Goal: Navigation & Orientation: Find specific page/section

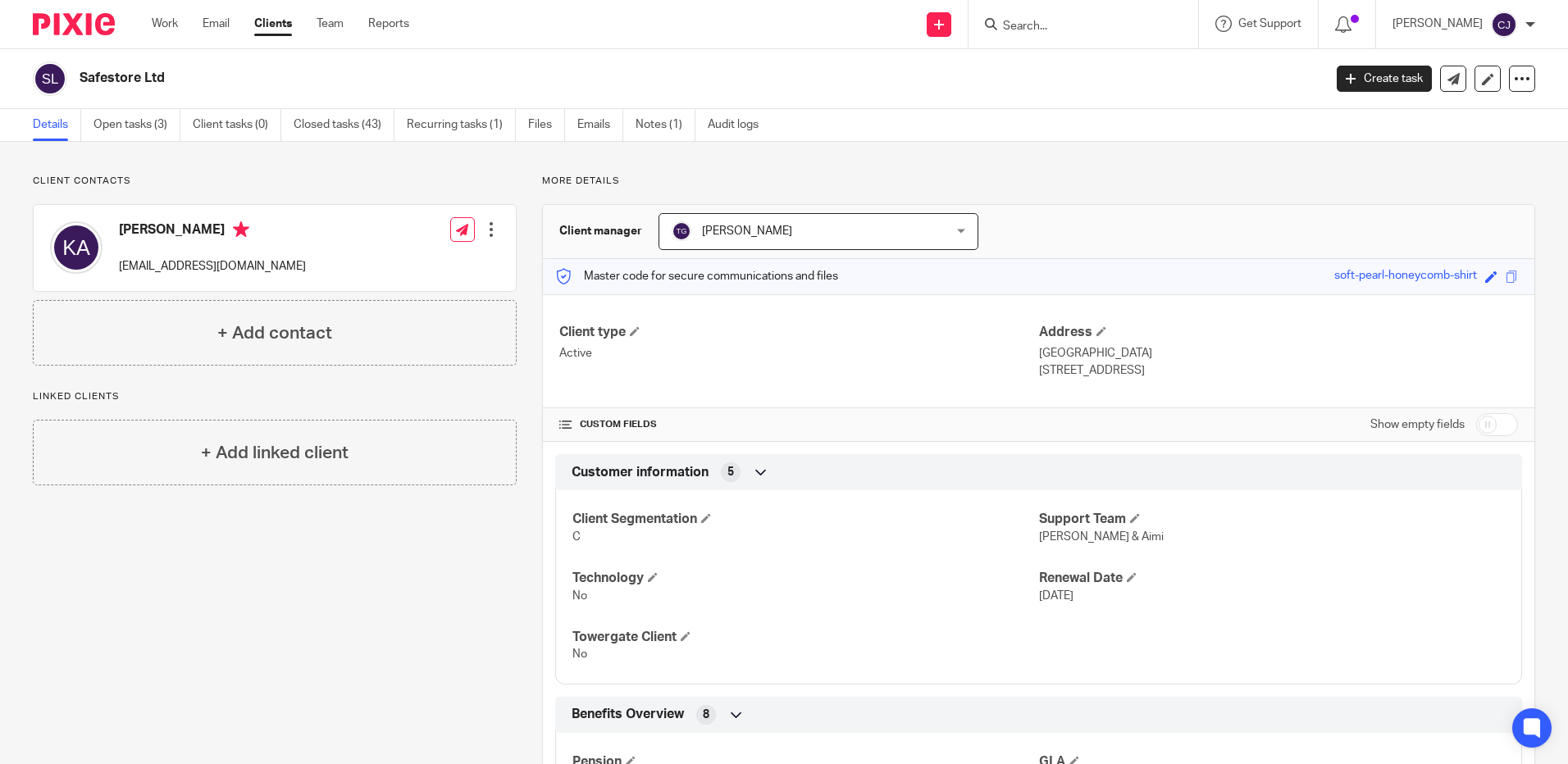
click at [1068, 26] on input "Search" at bounding box center [1075, 26] width 147 height 14
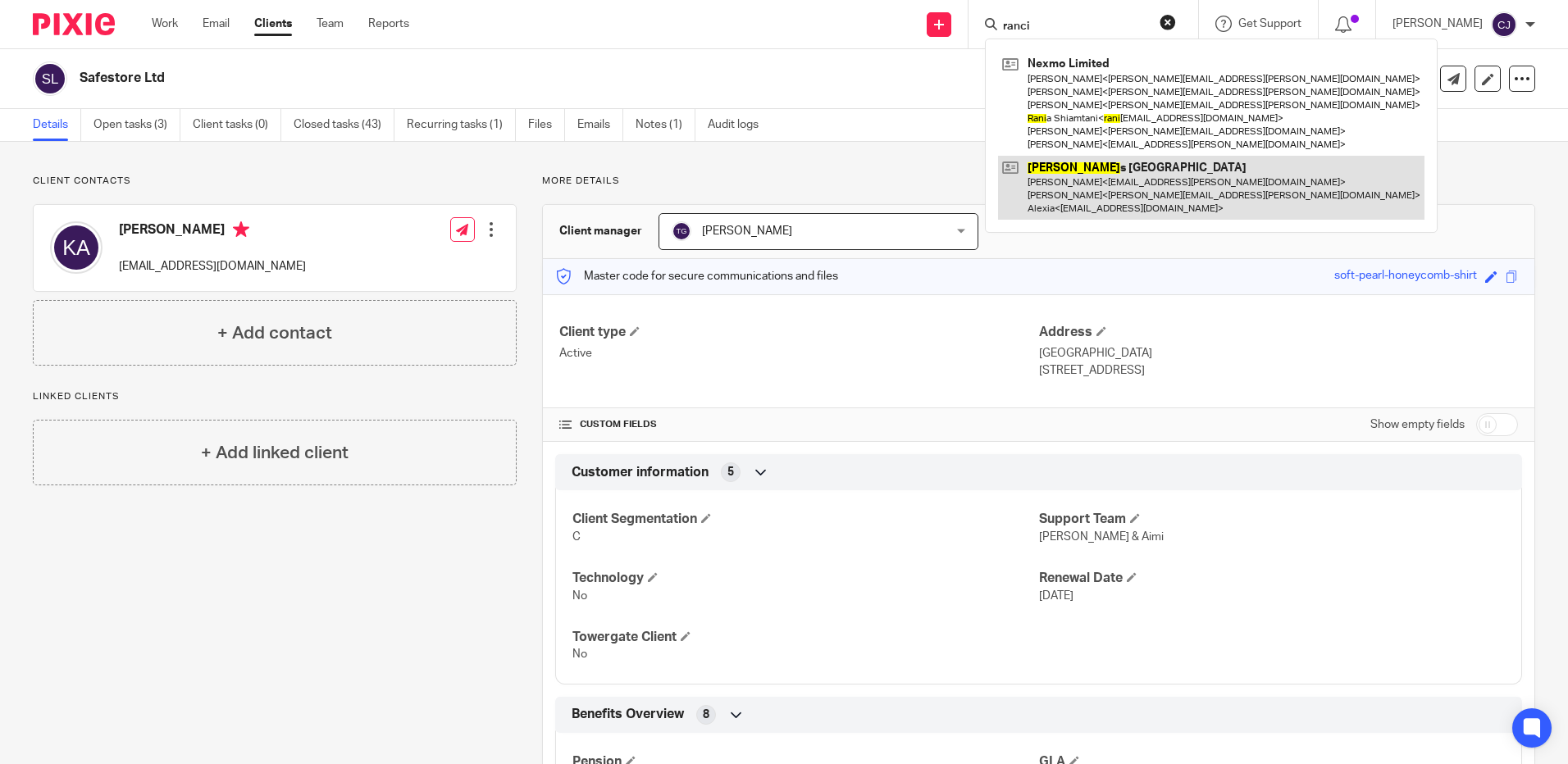
type input "ranci"
click at [1075, 217] on link at bounding box center [1211, 188] width 426 height 64
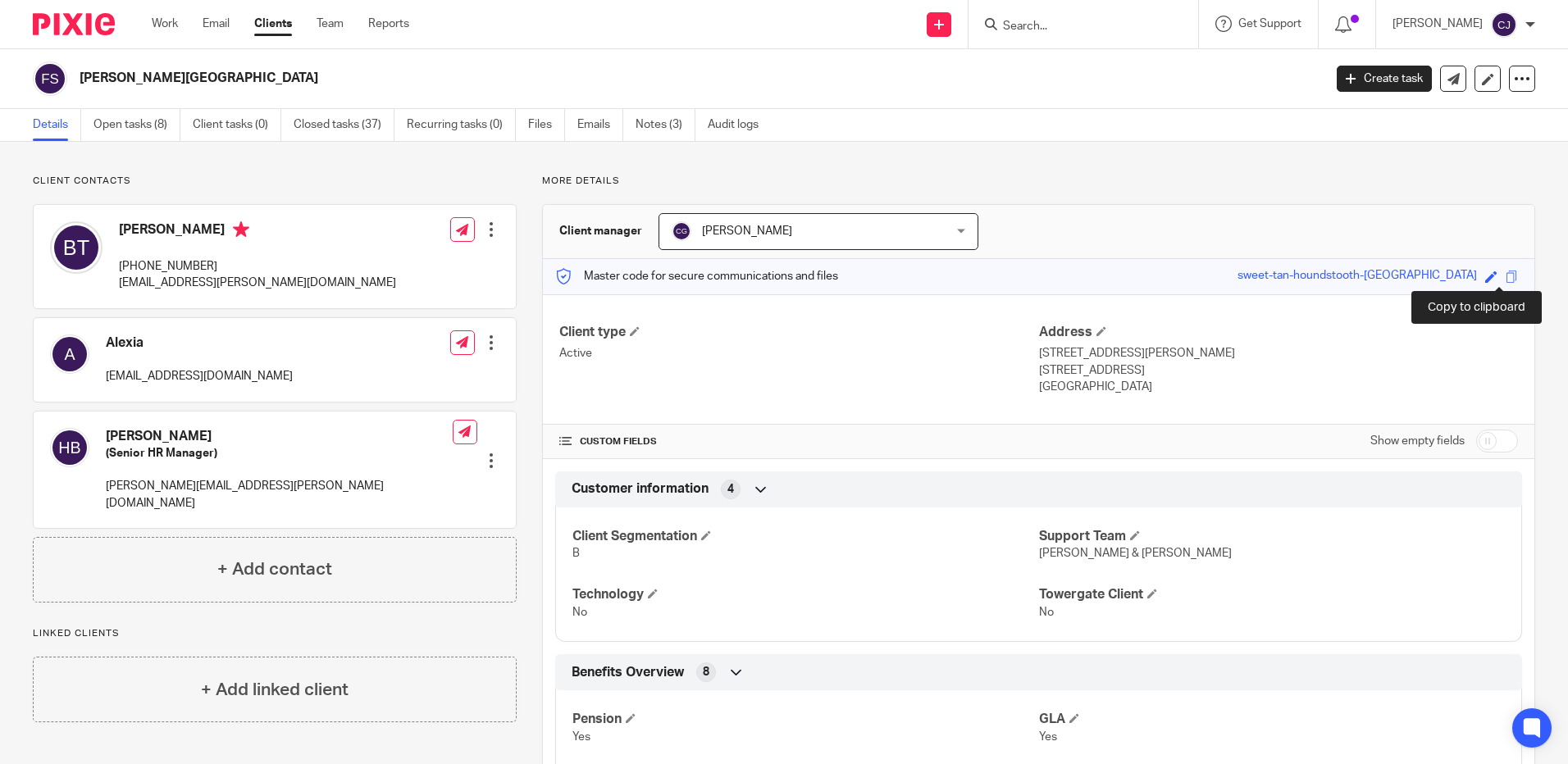
click at [1505, 276] on span at bounding box center [1511, 276] width 13 height 13
click at [1505, 277] on span at bounding box center [1511, 276] width 13 height 13
click at [1084, 19] on input "Search" at bounding box center [1075, 26] width 147 height 14
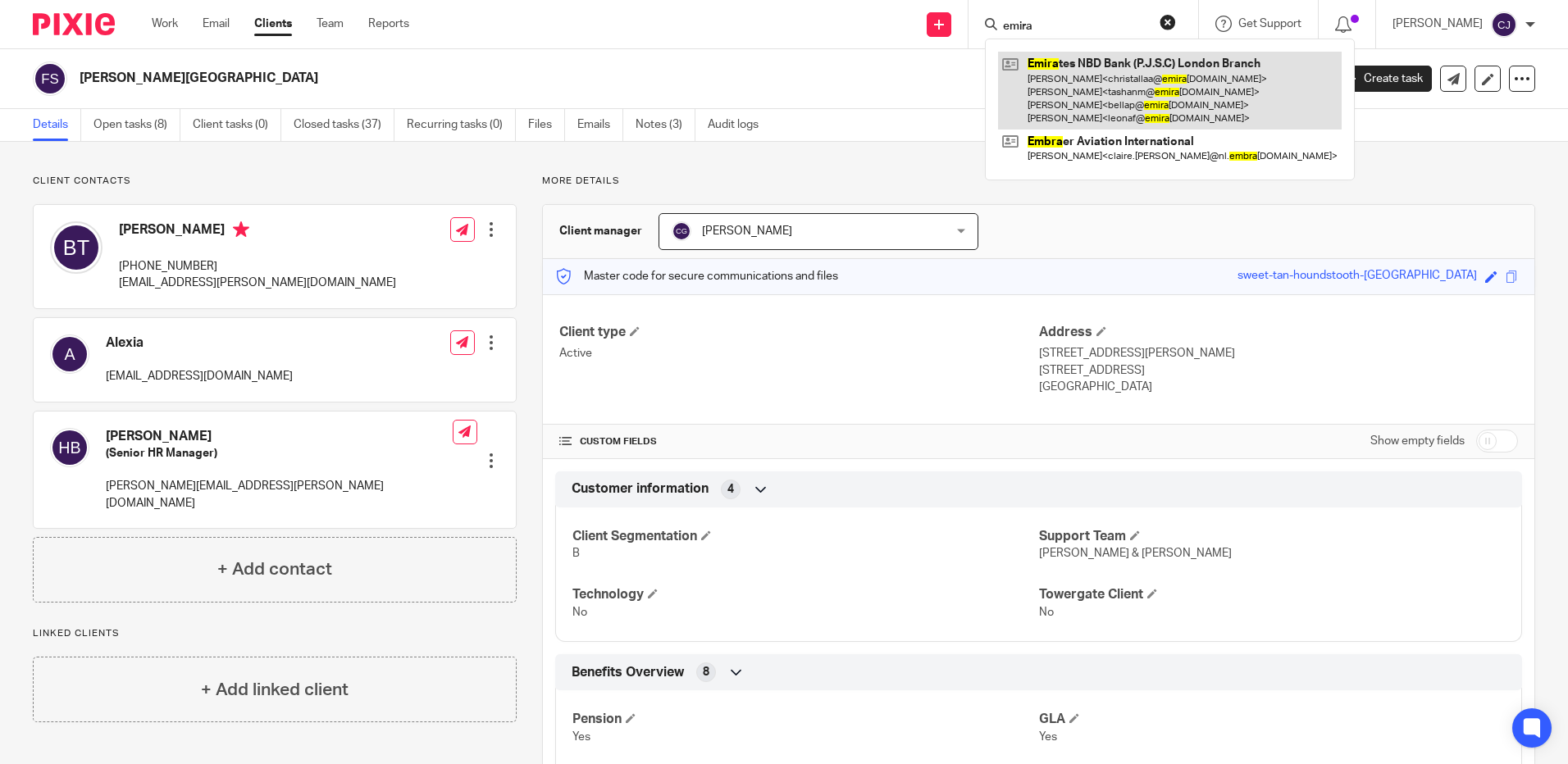
type input "emira"
drag, startPoint x: 1089, startPoint y: 85, endPoint x: 1091, endPoint y: 99, distance: 14.1
click at [1089, 85] on link at bounding box center [1170, 91] width 344 height 78
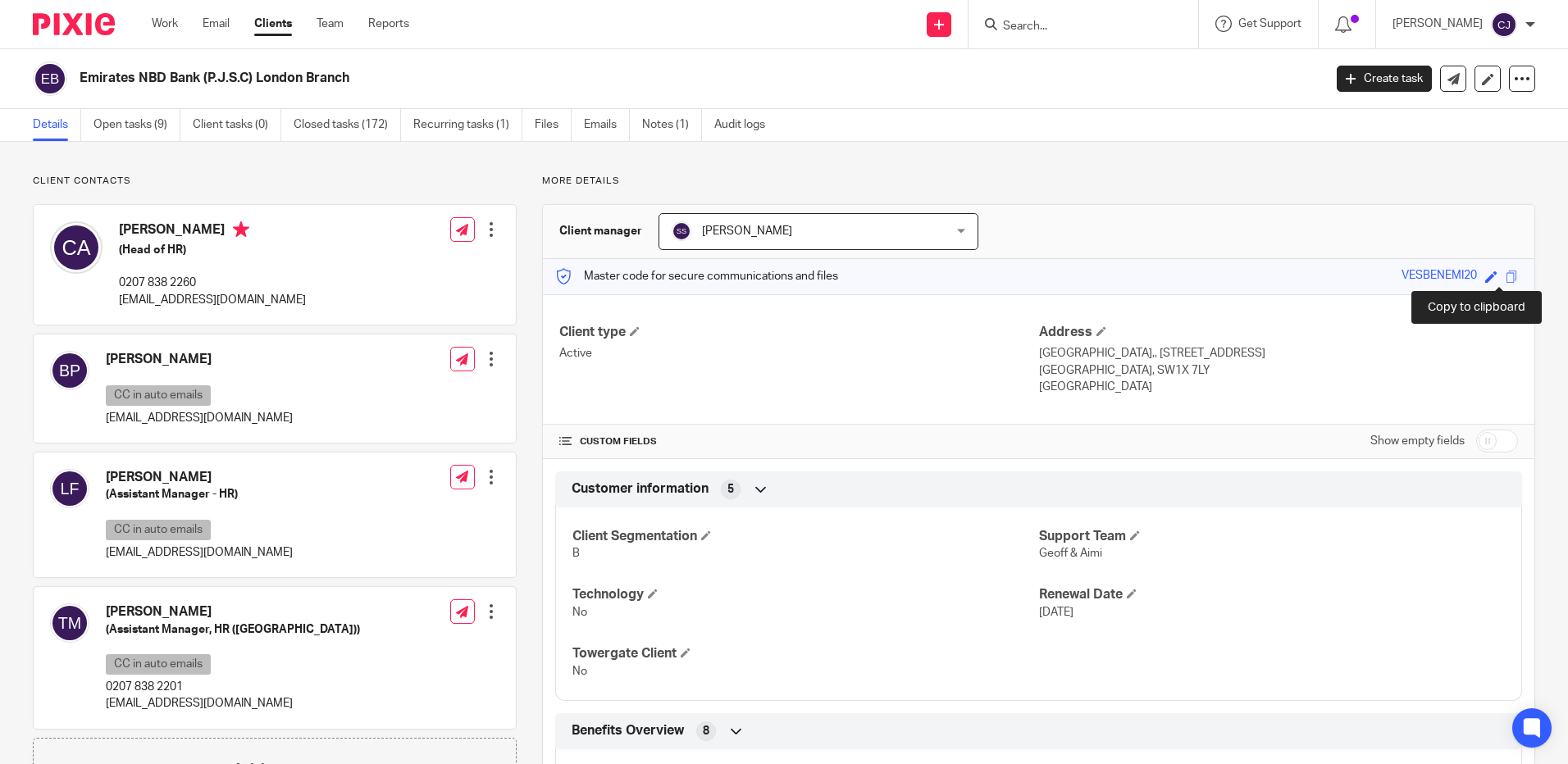
click at [1505, 272] on span at bounding box center [1511, 276] width 13 height 13
